Goal: Check status: Check status

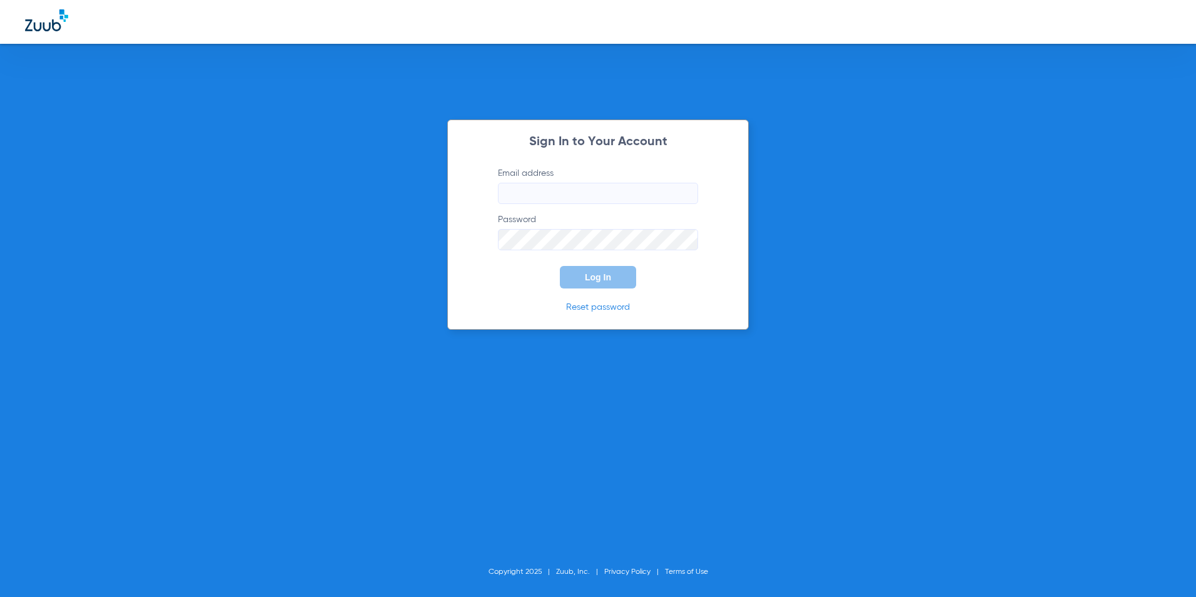
type input "[EMAIL_ADDRESS][DOMAIN_NAME]"
click at [607, 269] on button "Log In" at bounding box center [598, 277] width 76 height 23
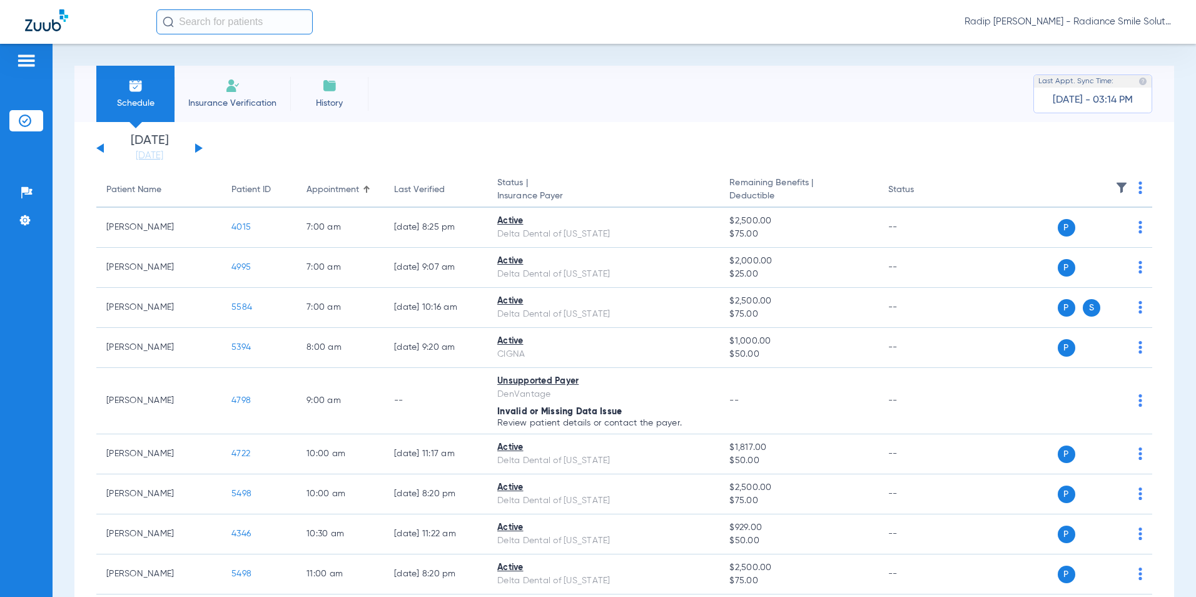
click at [194, 148] on div "[DATE] [DATE] [DATE] [DATE] [DATE] [DATE] [DATE] [DATE] [DATE] [DATE] [DATE] [D…" at bounding box center [149, 148] width 106 height 28
click at [199, 146] on div "[DATE] [DATE] [DATE] [DATE] [DATE] [DATE] [DATE] [DATE] [DATE] [DATE] [DATE] [D…" at bounding box center [149, 148] width 106 height 28
click at [196, 149] on button at bounding box center [199, 147] width 8 height 9
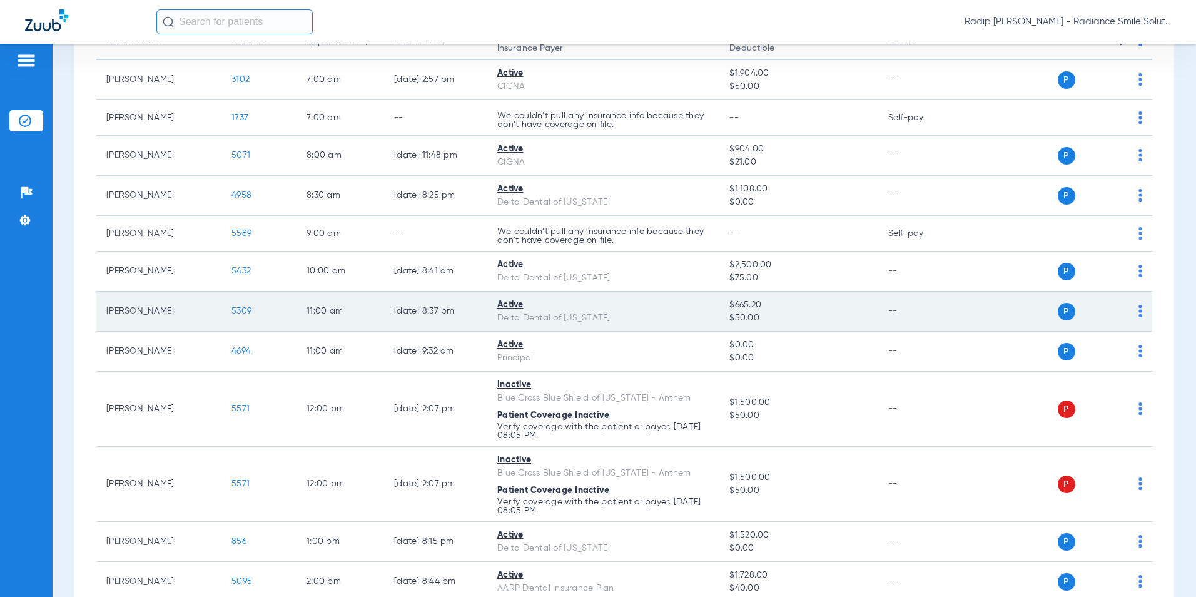
scroll to position [188, 0]
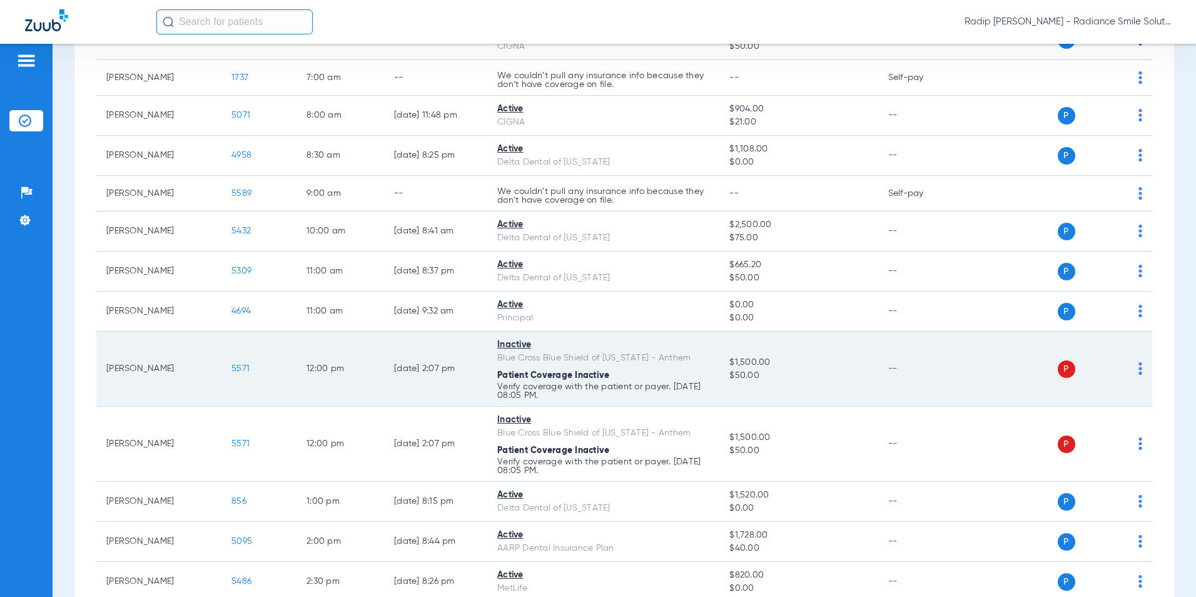
click at [243, 368] on span "5571" at bounding box center [240, 368] width 18 height 9
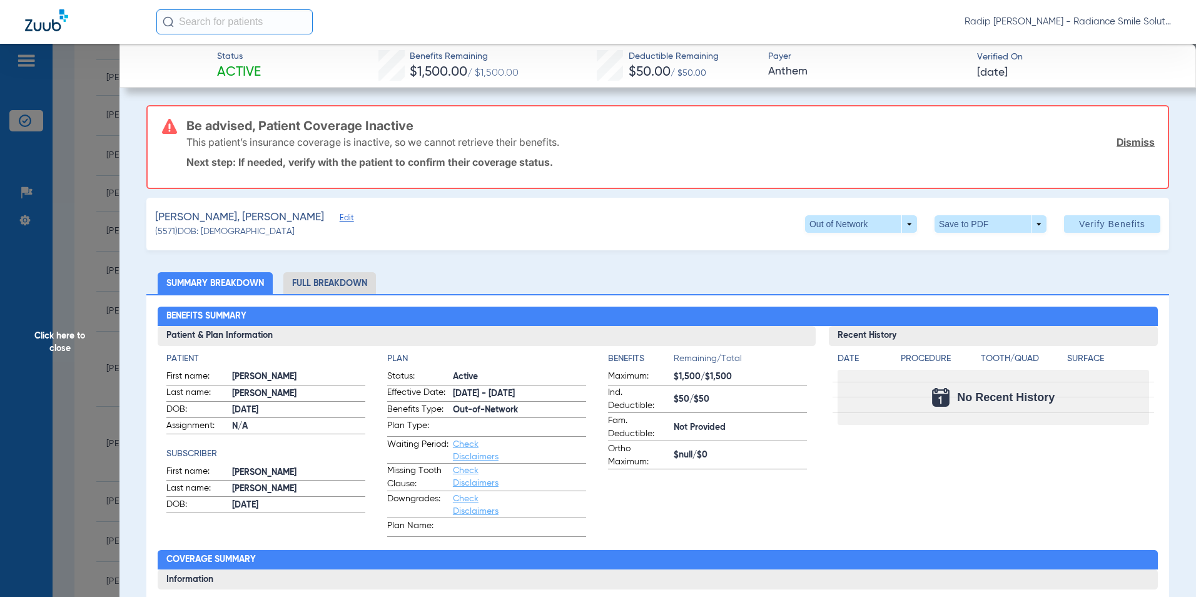
click at [340, 220] on span "Edit" at bounding box center [345, 219] width 11 height 12
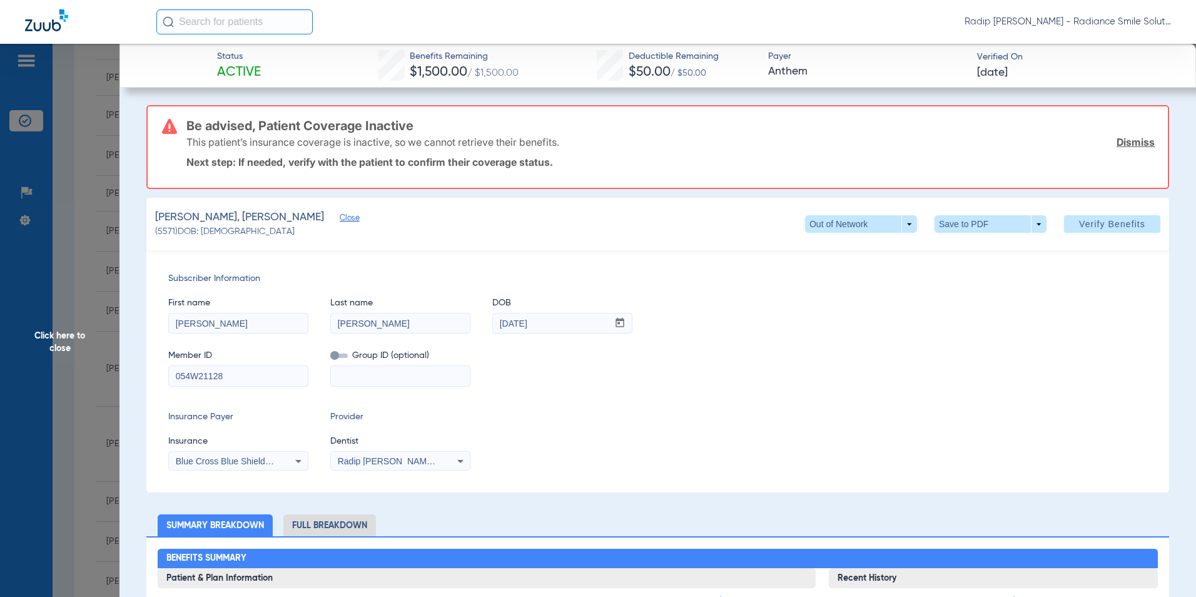
drag, startPoint x: 256, startPoint y: 381, endPoint x: 77, endPoint y: 380, distance: 178.8
drag, startPoint x: 228, startPoint y: 376, endPoint x: 146, endPoint y: 375, distance: 81.3
click at [146, 375] on div "Subscriber Information First name [PERSON_NAME] Last name [PERSON_NAME] DOB mm …" at bounding box center [657, 371] width 1022 height 242
type input "BWJ054W21128"
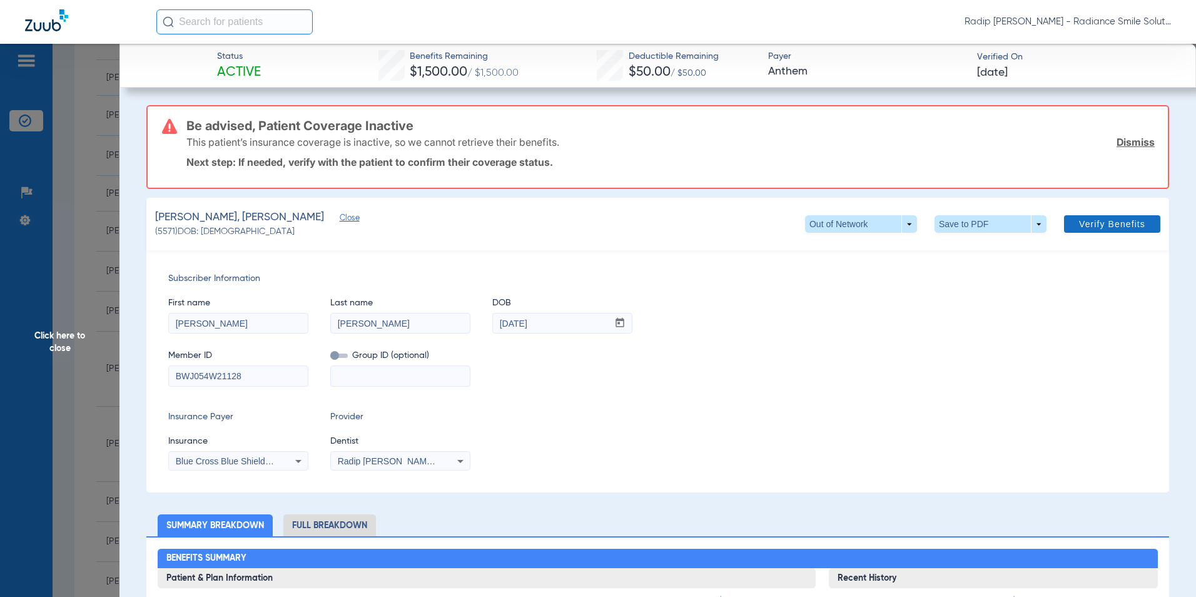
click at [1097, 226] on span "Verify Benefits" at bounding box center [1112, 224] width 66 height 10
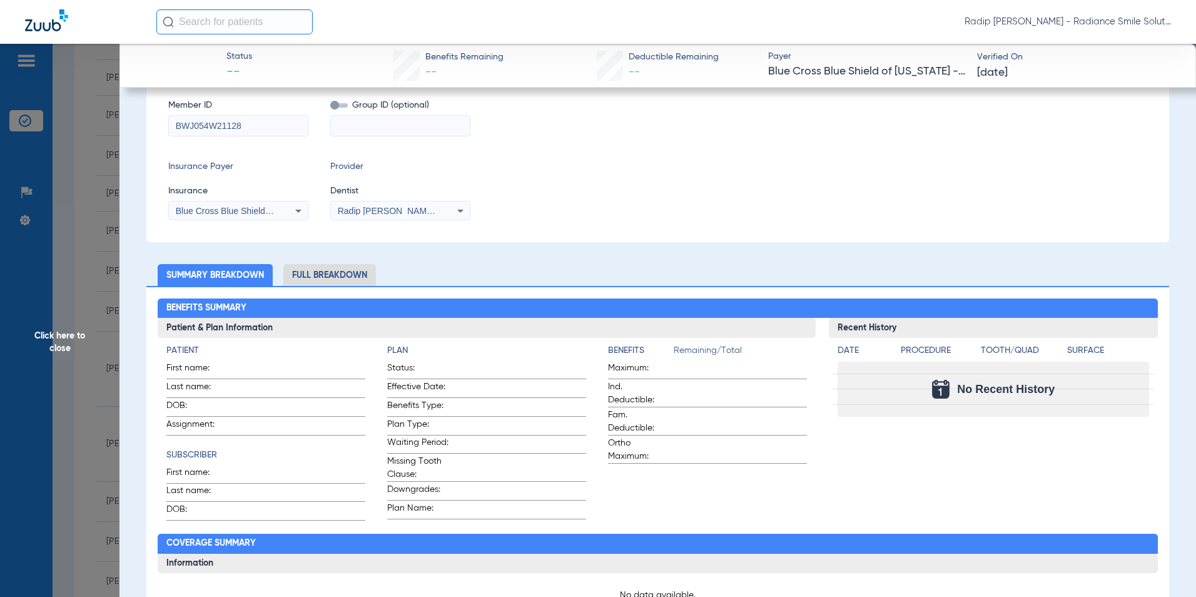
scroll to position [0, 0]
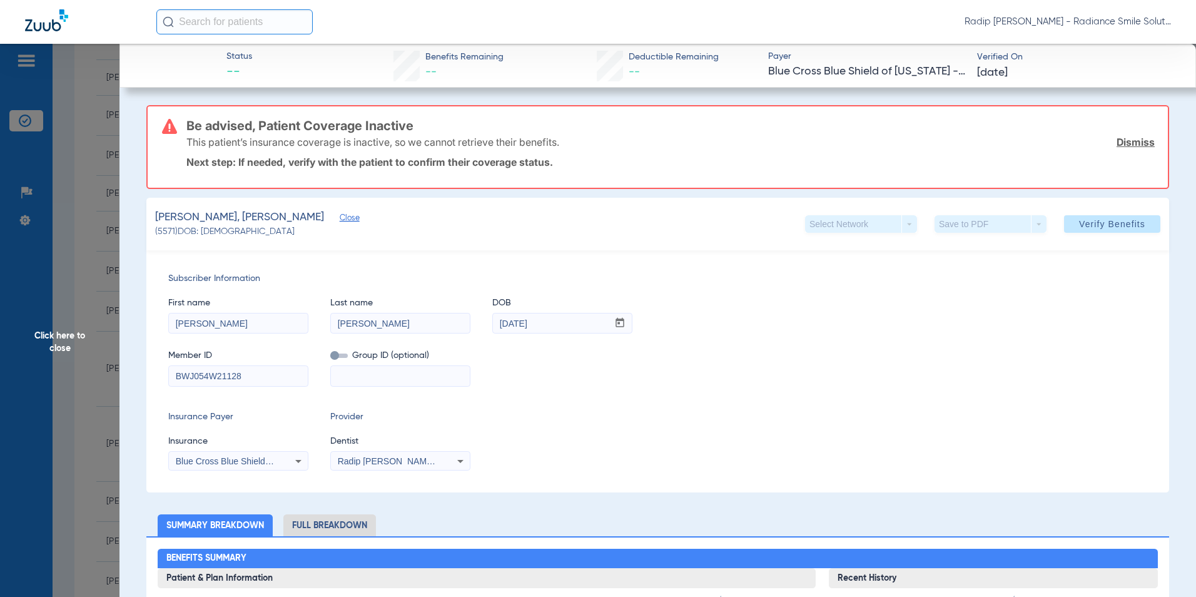
click at [384, 372] on input at bounding box center [400, 376] width 139 height 20
type input "L08204MM01"
click at [291, 461] on icon at bounding box center [298, 460] width 15 height 15
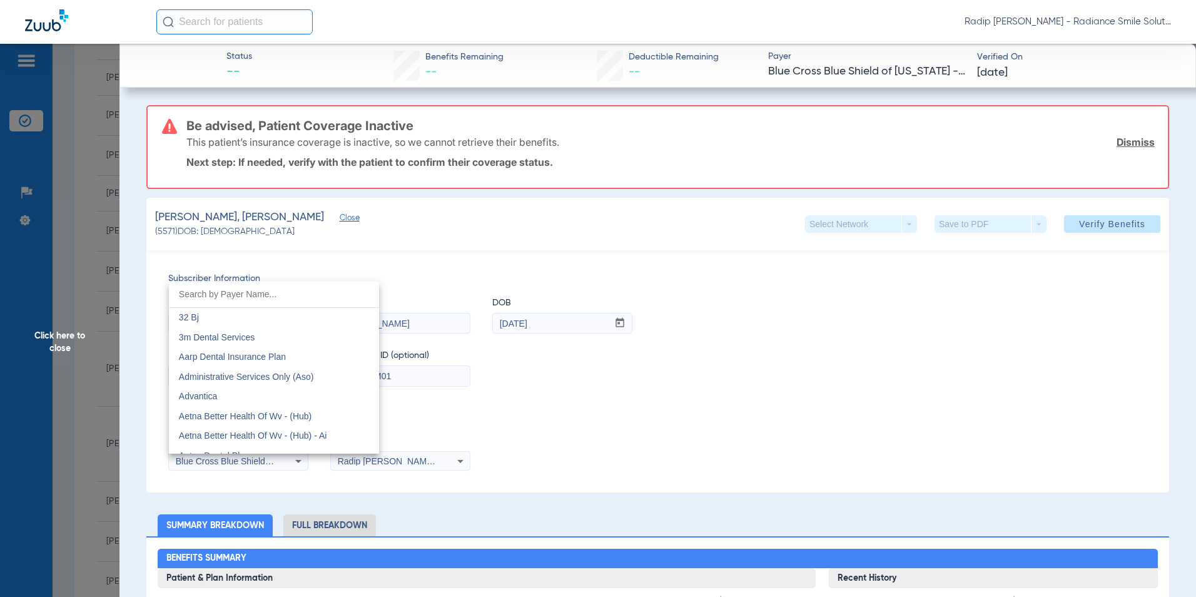
scroll to position [879, 0]
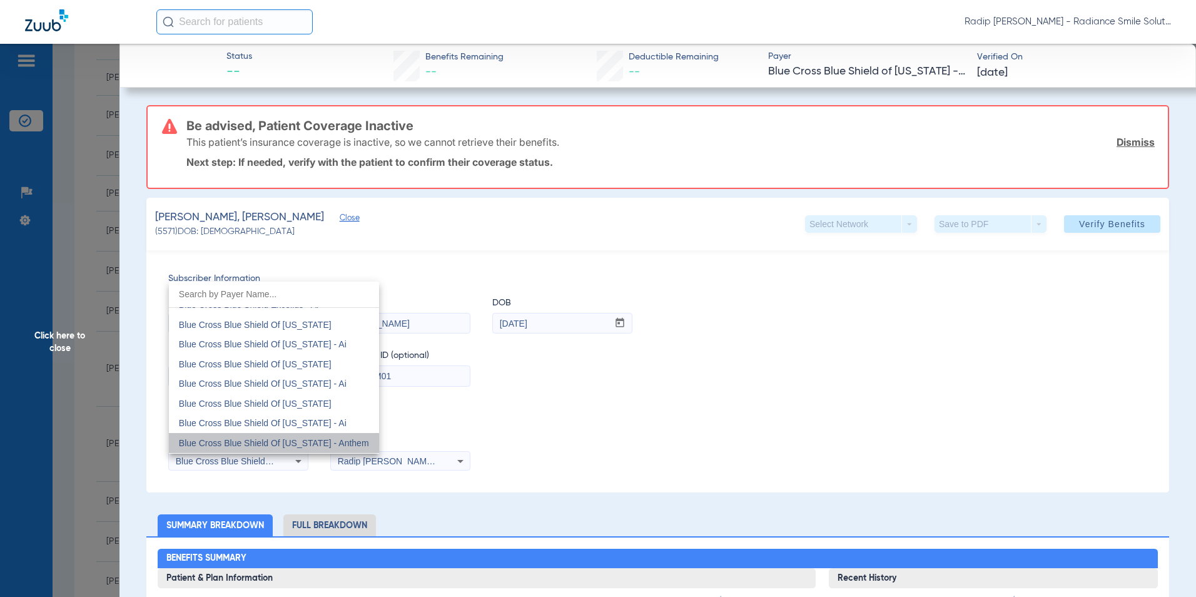
click at [289, 441] on span "Blue Cross Blue Shield Of [US_STATE] - Anthem" at bounding box center [274, 443] width 190 height 10
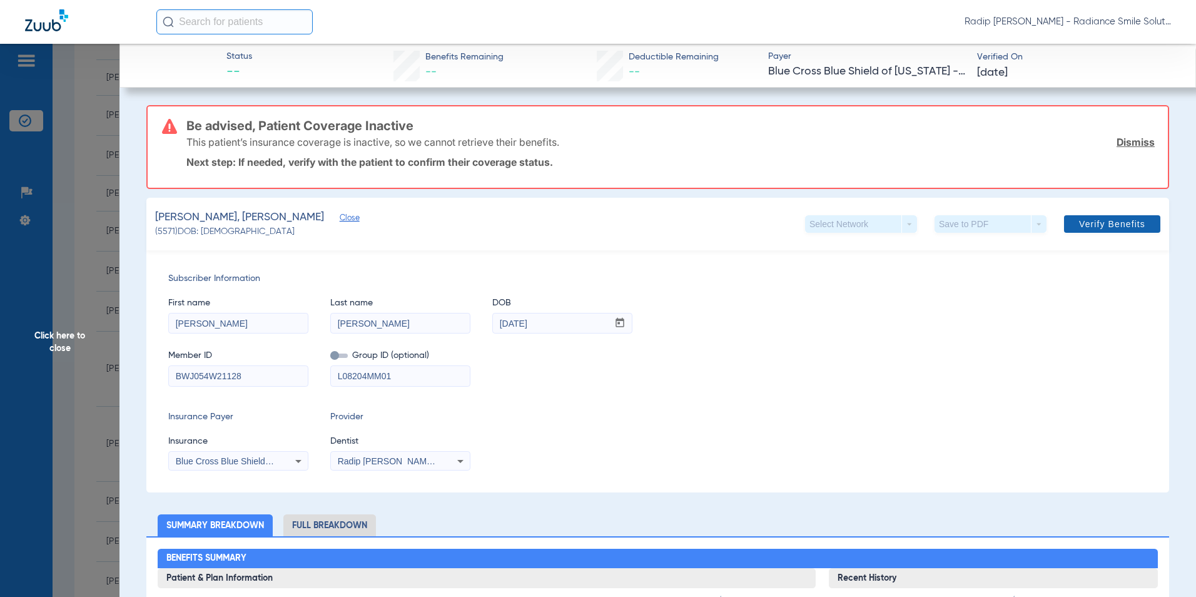
click at [1079, 226] on span "Verify Benefits" at bounding box center [1112, 224] width 66 height 10
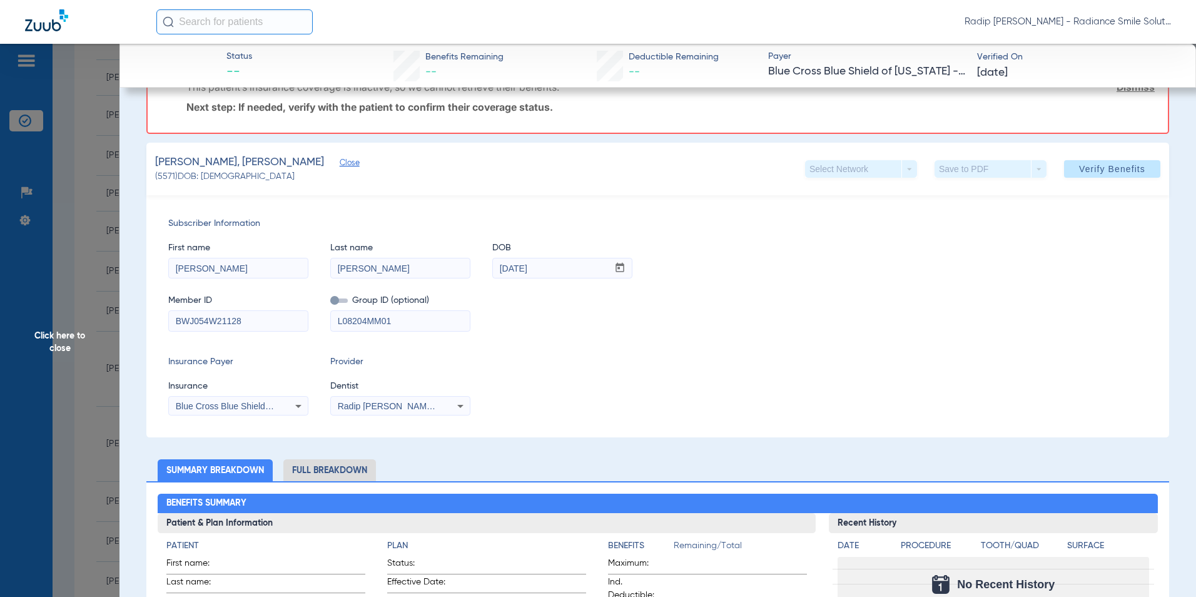
scroll to position [125, 0]
